Goal: Complete application form

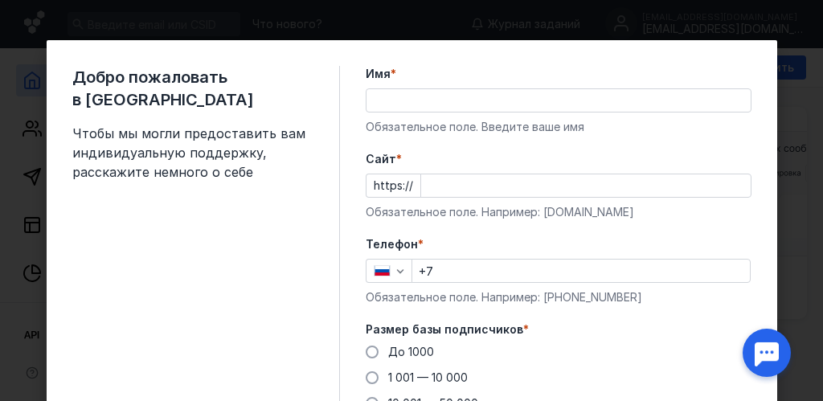
scroll to position [80, 0]
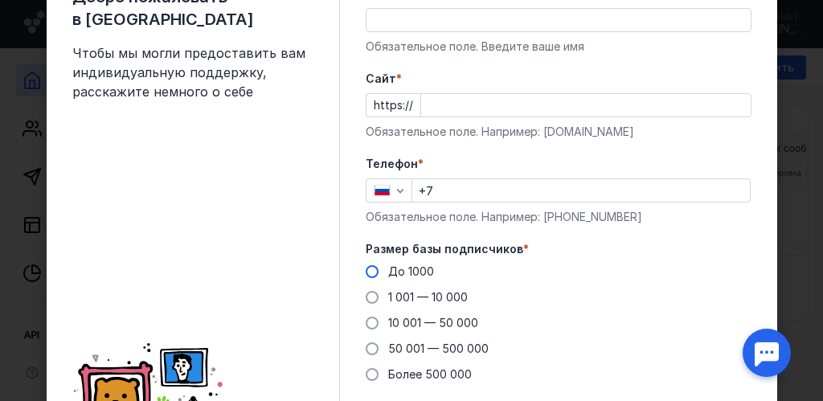
click at [369, 272] on span at bounding box center [372, 271] width 13 height 13
click at [0, 0] on input "До 1000" at bounding box center [0, 0] width 0 height 0
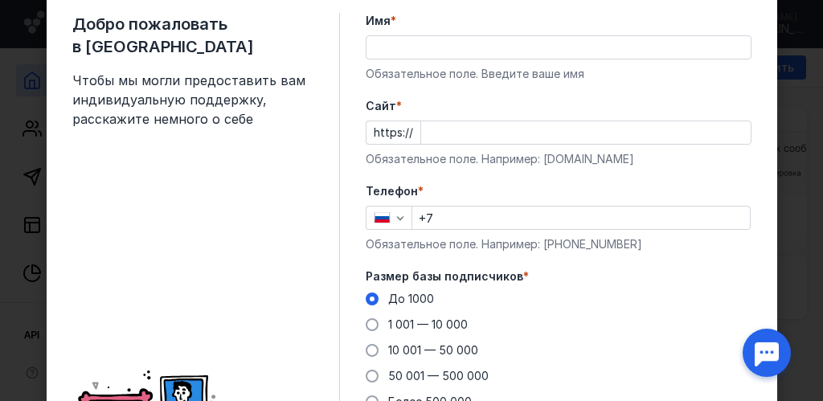
scroll to position [0, 0]
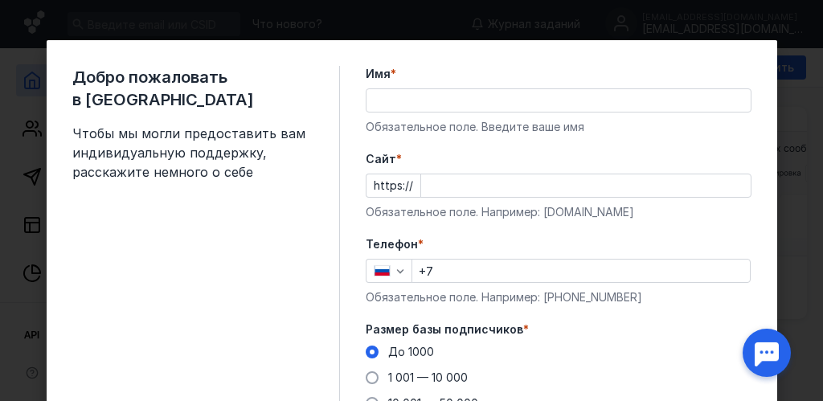
click at [465, 186] on input "Cайт *" at bounding box center [585, 185] width 329 height 22
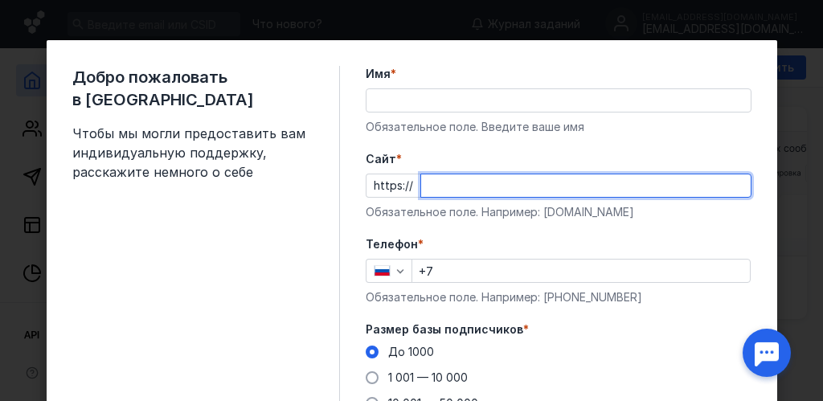
click at [444, 100] on input "Имя *" at bounding box center [558, 100] width 384 height 22
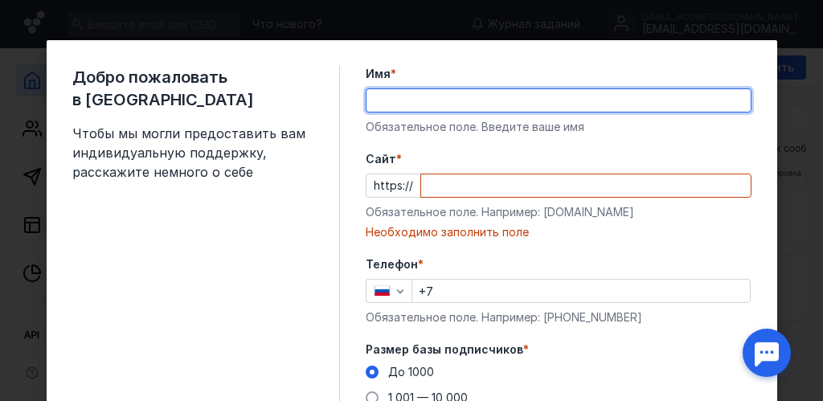
type input "[PERSON_NAME]"
type input "[PHONE_NUMBER]"
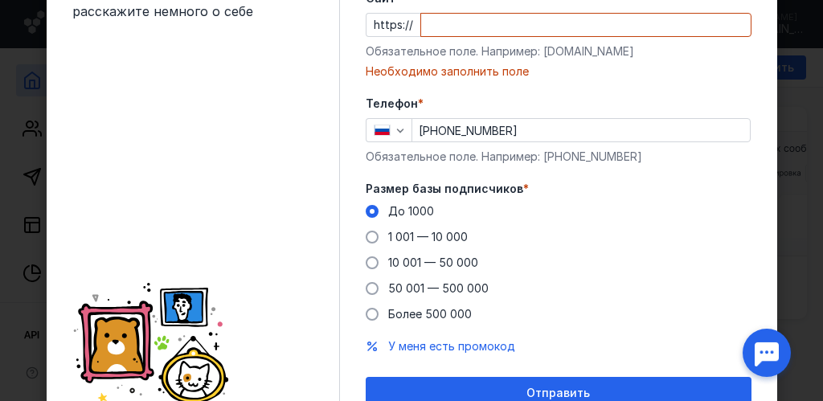
scroll to position [234, 0]
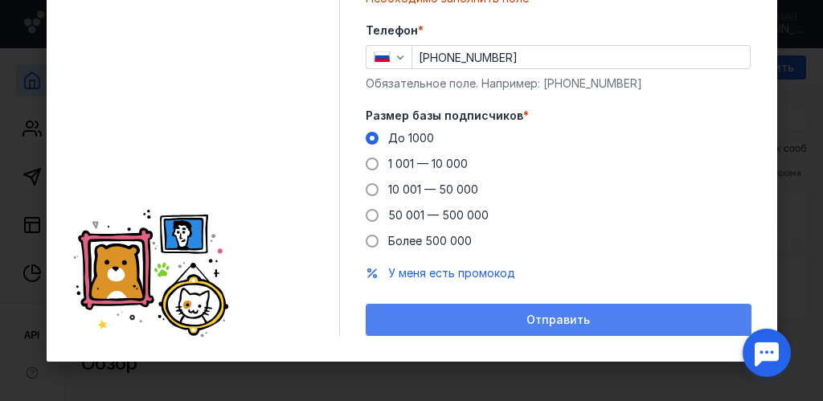
type input "[PERSON_NAME]"
click at [542, 318] on span "Отправить" at bounding box center [557, 320] width 63 height 14
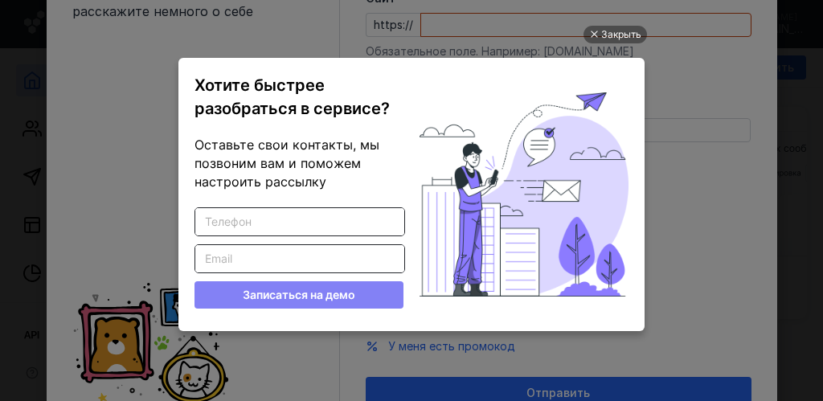
scroll to position [0, 0]
click at [255, 219] on input "Введите корректный телефон" at bounding box center [299, 221] width 209 height 27
click at [254, 218] on input "Введите корректный телефон" at bounding box center [299, 221] width 209 height 27
type input "9159374652"
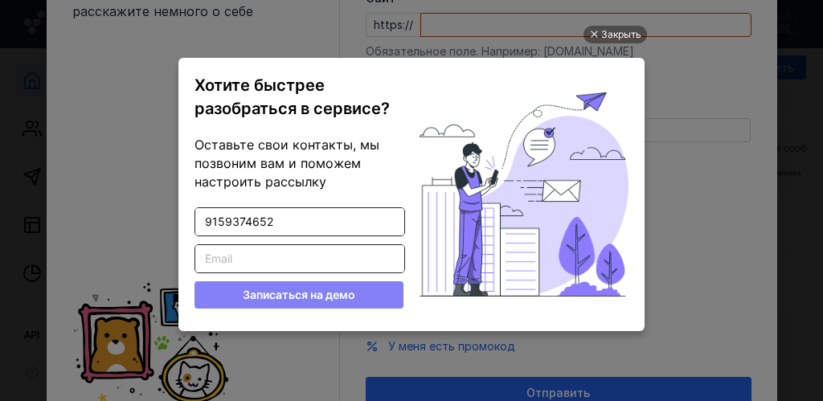
click at [260, 256] on input "Введите корректный Email" at bounding box center [299, 258] width 209 height 27
type input "[EMAIL_ADDRESS][DOMAIN_NAME]"
click at [322, 293] on button "Записаться на демо" at bounding box center [298, 294] width 209 height 27
